Goal: Task Accomplishment & Management: Manage account settings

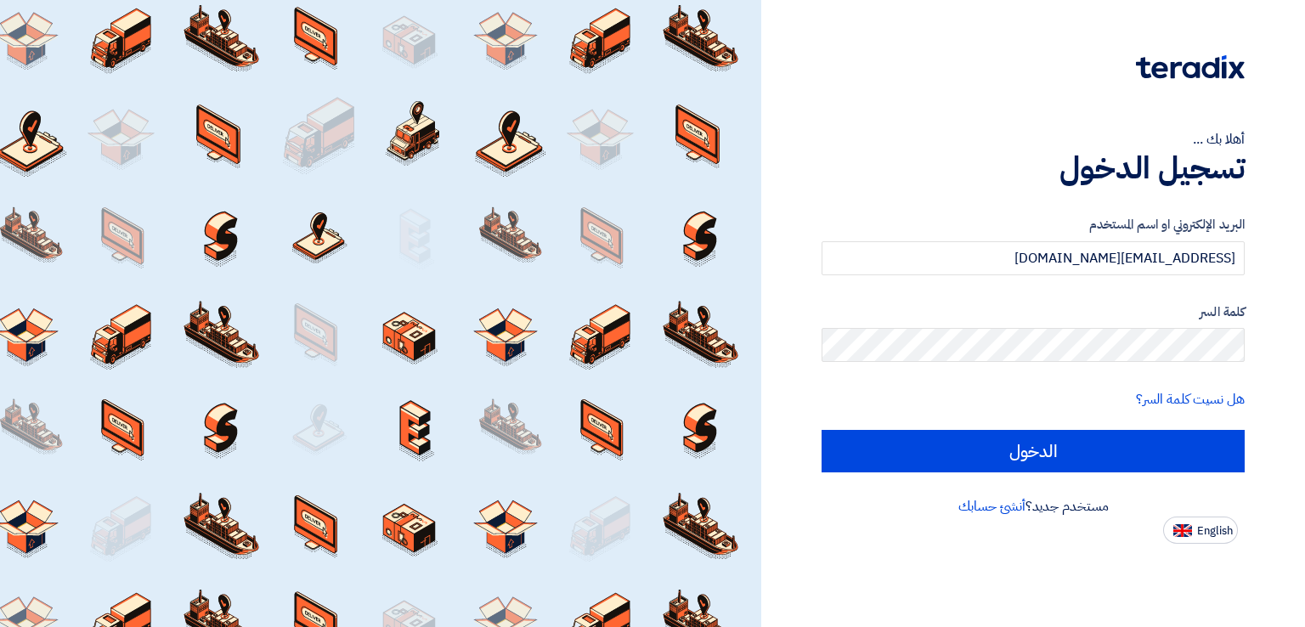
click at [1145, 456] on input "الدخول" at bounding box center [1033, 451] width 423 height 42
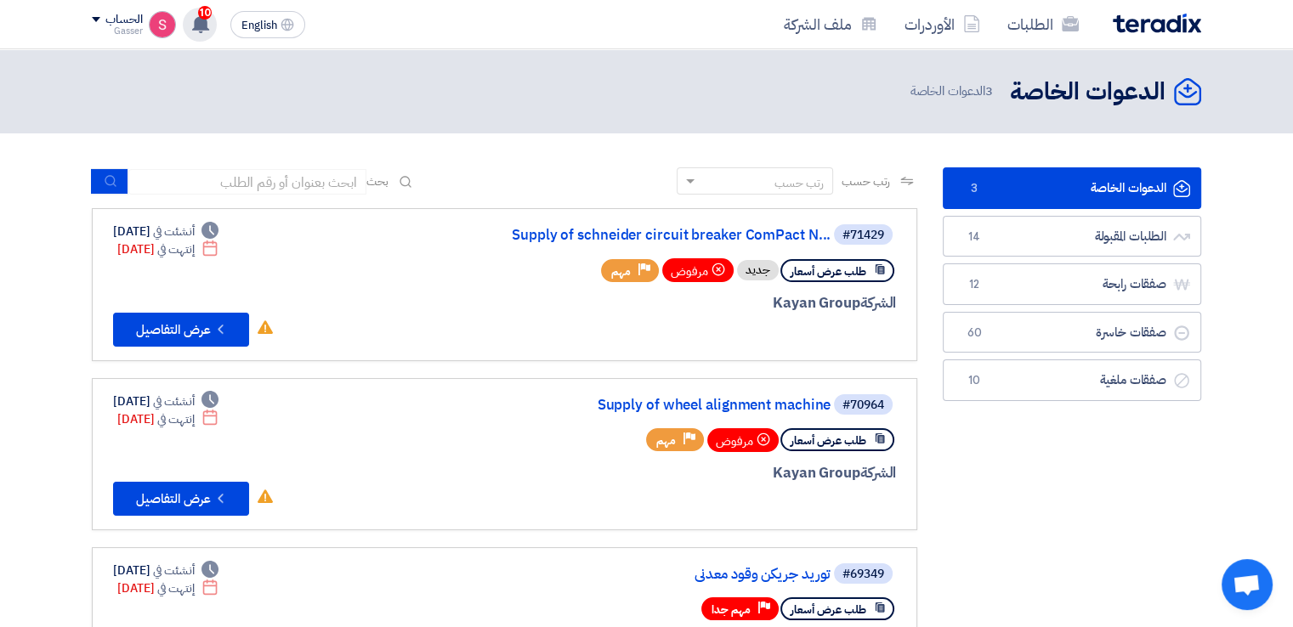
click at [201, 6] on span "10" at bounding box center [205, 13] width 14 height 14
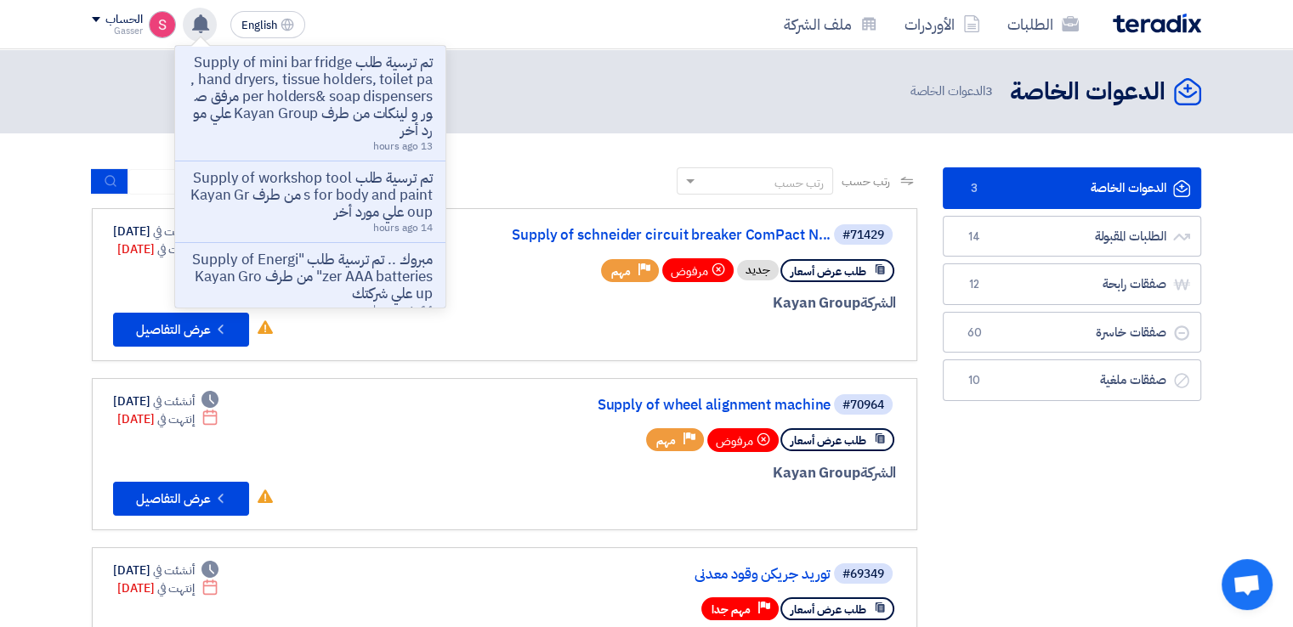
scroll to position [396, 0]
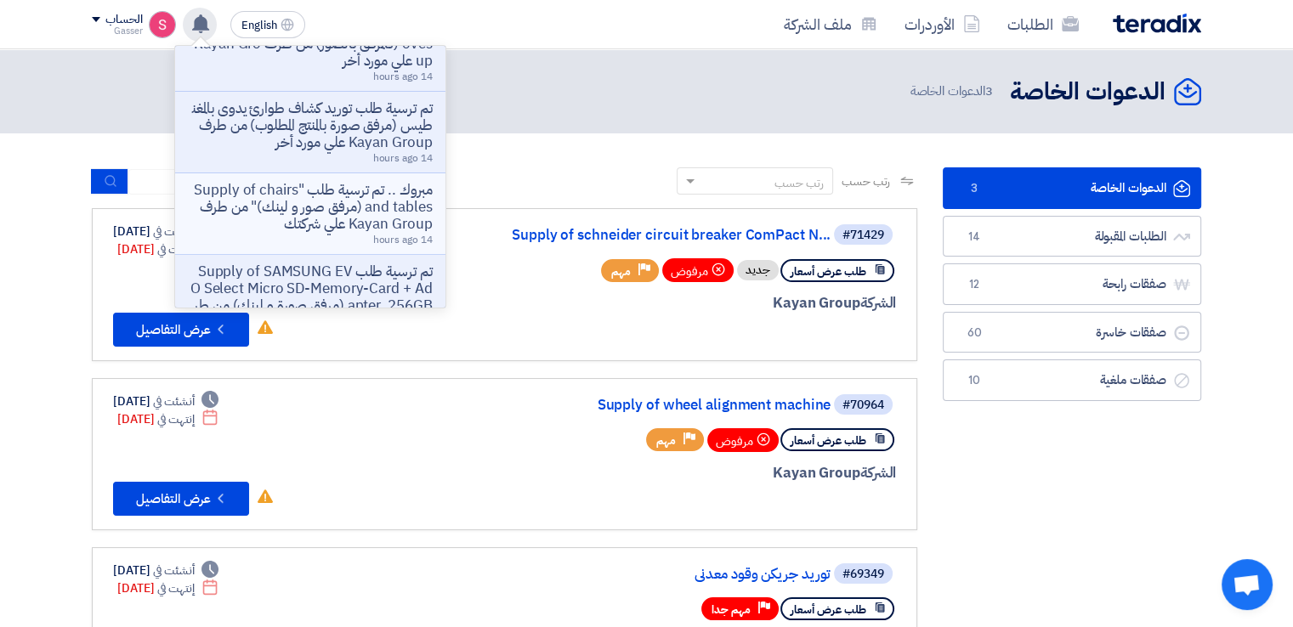
click at [365, 208] on p "مبروك .. تم ترسية طلب "Supply of chairs and tables (مرفق صور و لينك)" من طرف Ka…" at bounding box center [310, 207] width 243 height 51
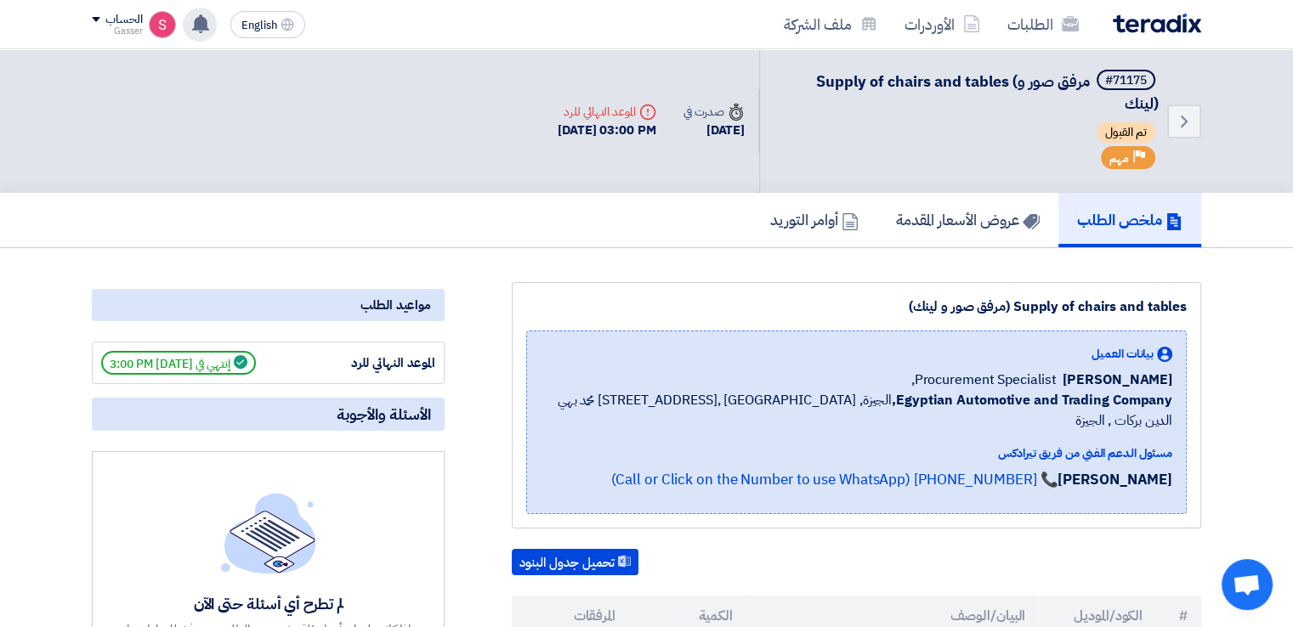
click at [207, 30] on icon at bounding box center [200, 23] width 19 height 19
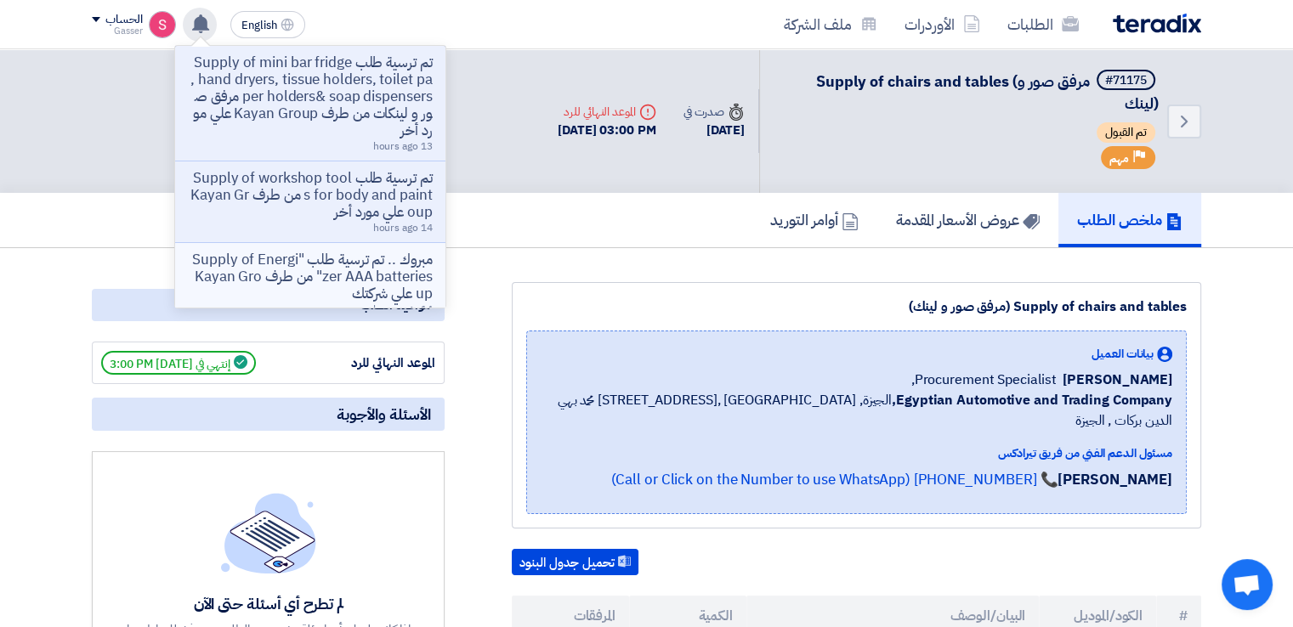
click at [401, 276] on p "مبروك .. تم ترسية طلب "Supply of Energizer AAA batteries" من طرف Kayan Group عل…" at bounding box center [310, 277] width 243 height 51
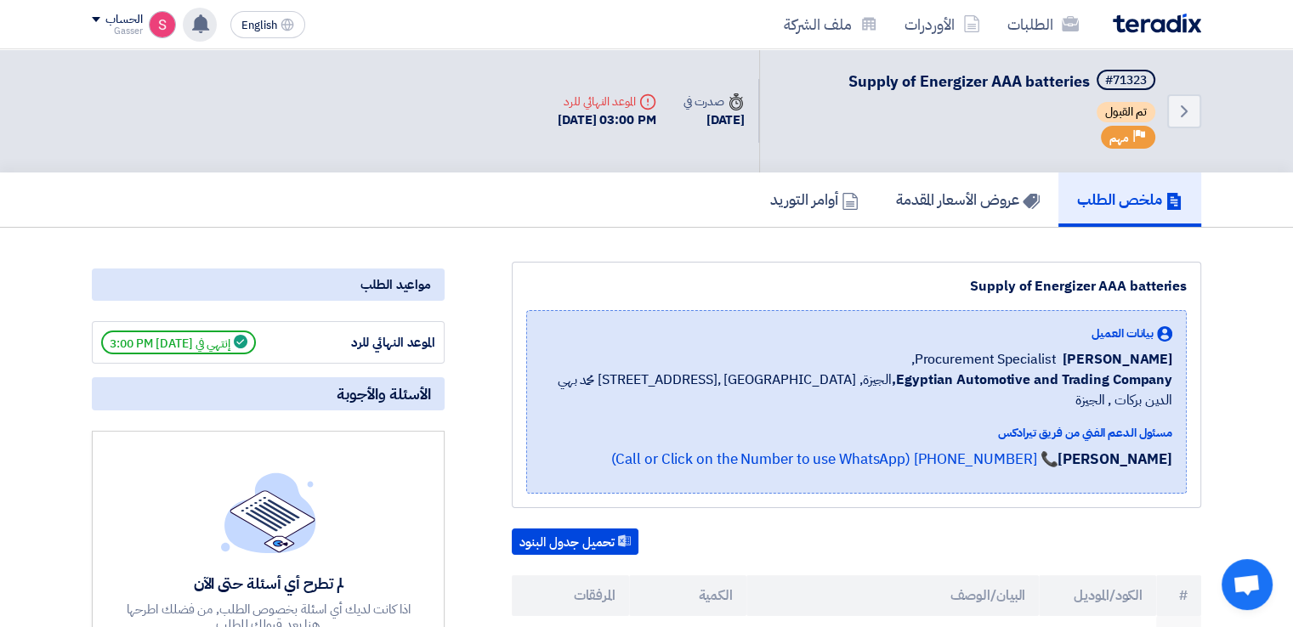
click at [192, 11] on div "تم ترسية طلب Supply of mini bar fridge , hand dryers, tissue holders, toilet pa…" at bounding box center [200, 25] width 34 height 34
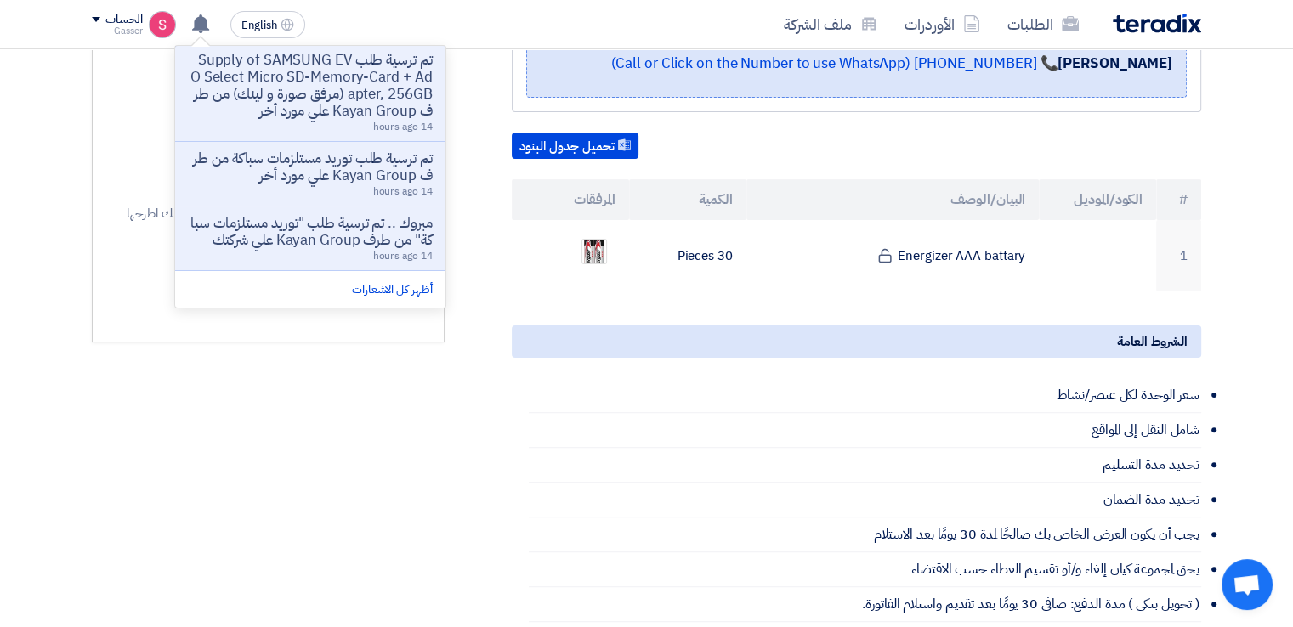
scroll to position [793, 0]
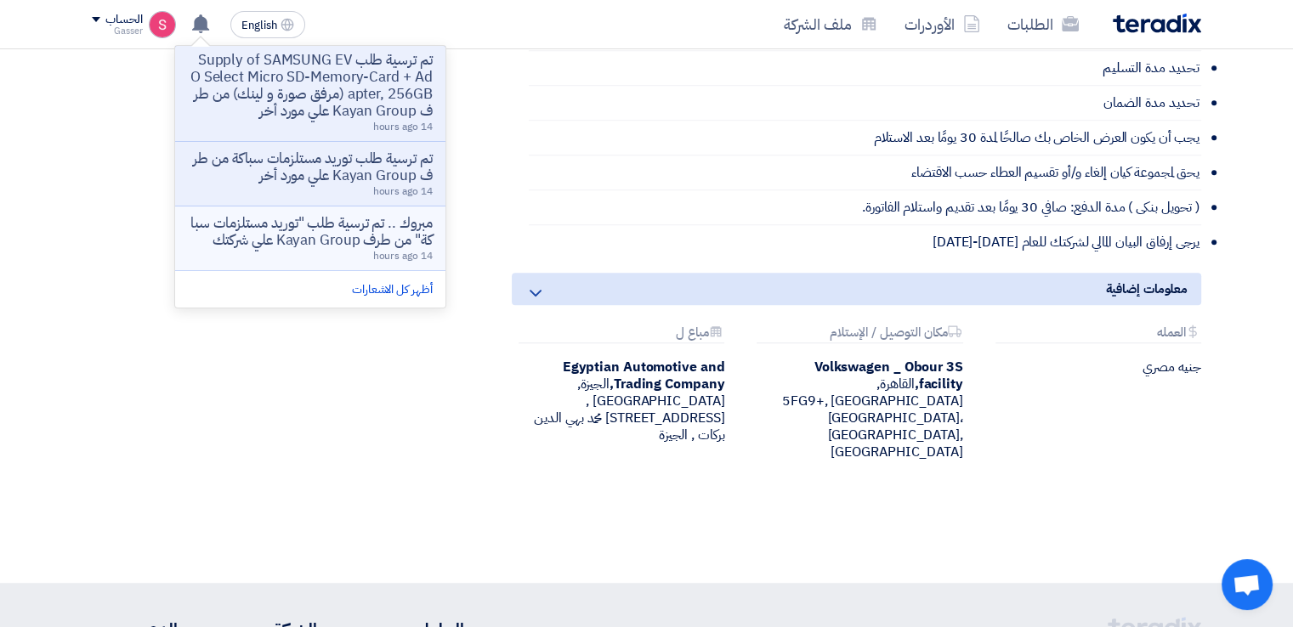
click at [380, 222] on p "مبروك .. تم ترسية طلب "توريد مستلزمات سباكة" من طرف Kayan Group علي شركتك" at bounding box center [310, 232] width 243 height 34
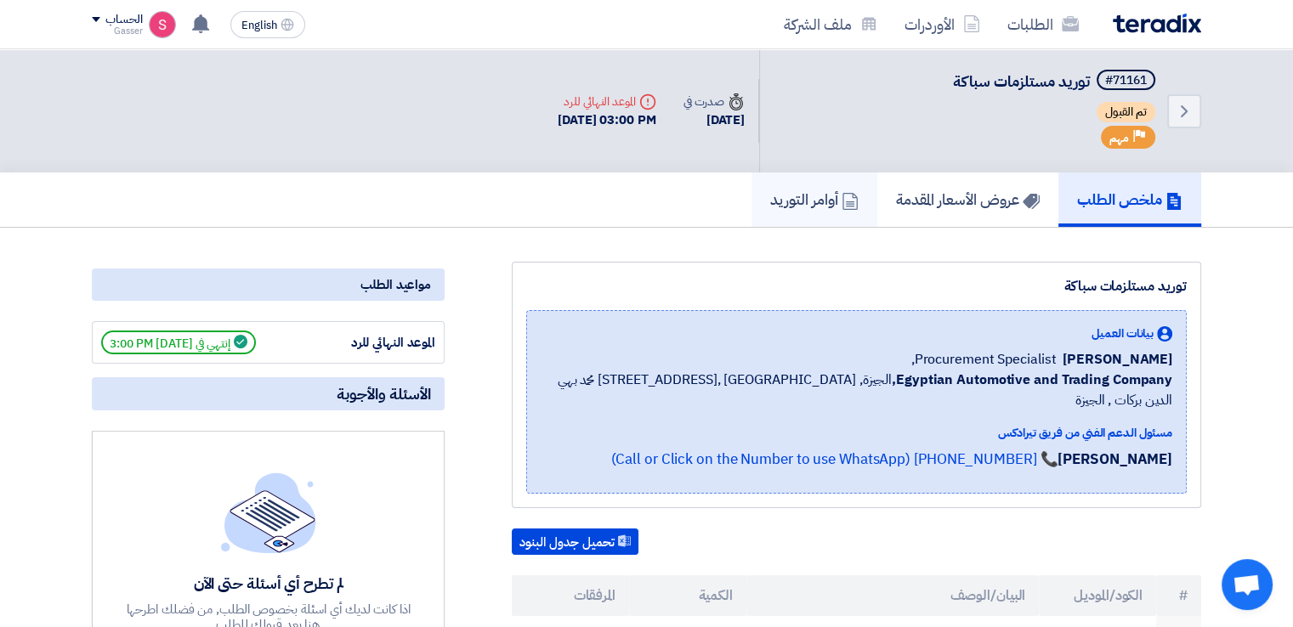
click at [782, 178] on link "أوامر التوريد" at bounding box center [814, 200] width 126 height 54
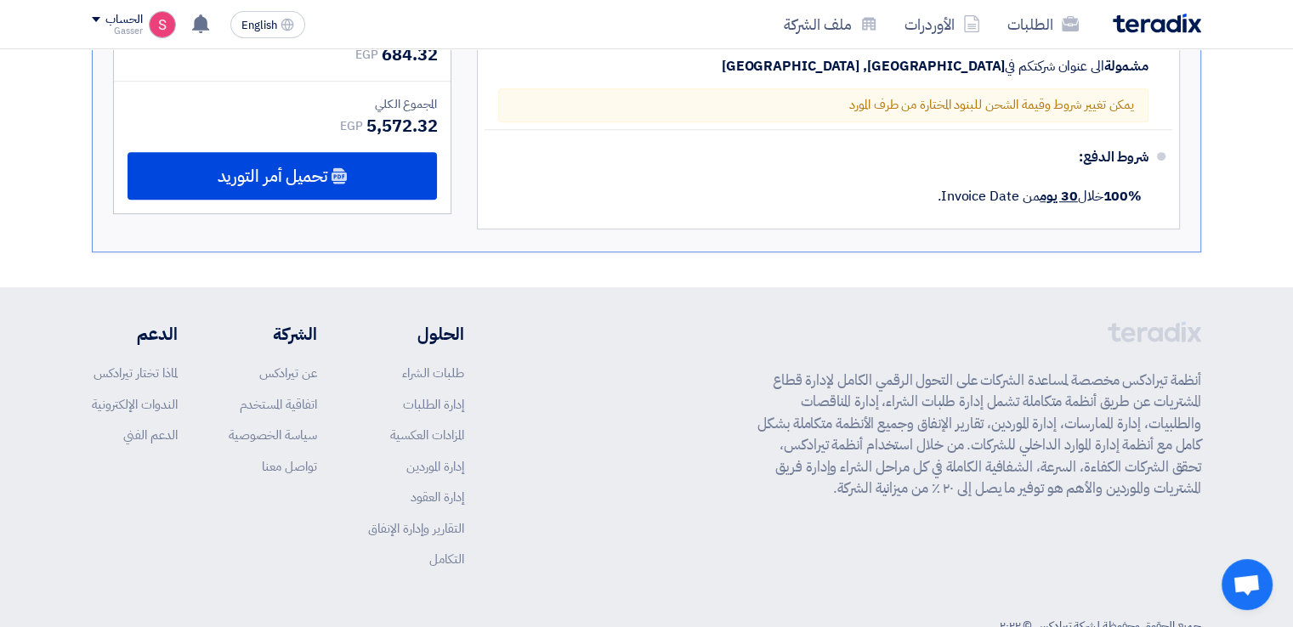
scroll to position [837, 0]
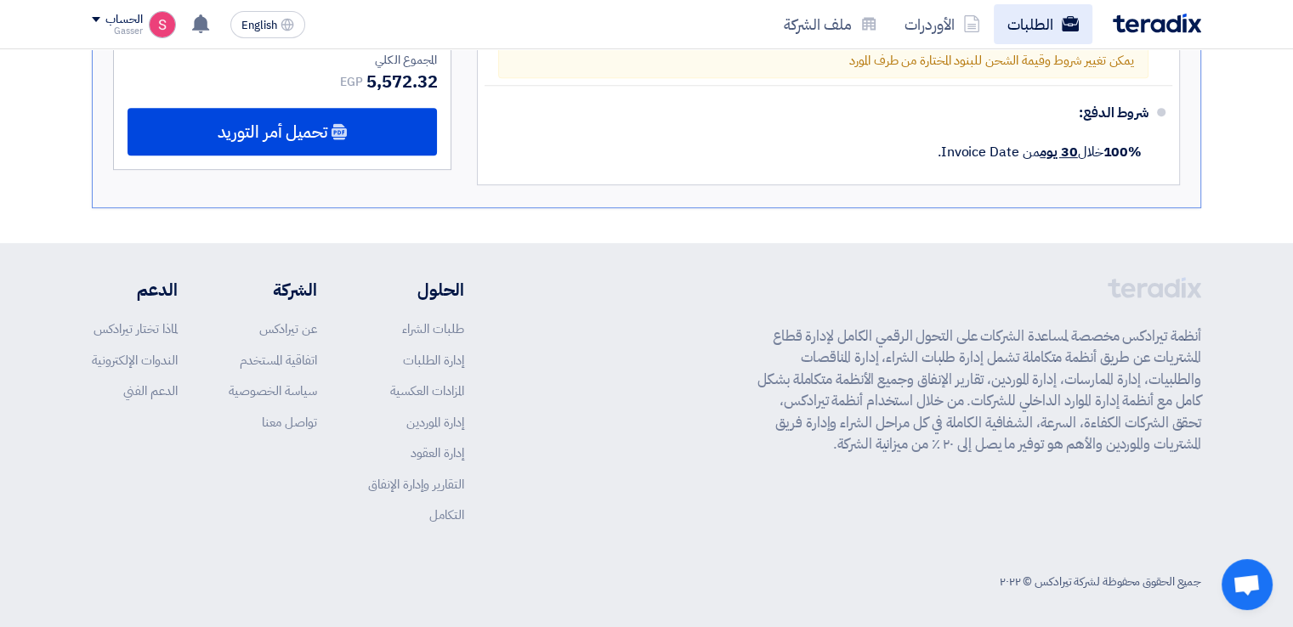
click at [1019, 35] on link "الطلبات" at bounding box center [1042, 24] width 99 height 40
